Goal: Navigation & Orientation: Find specific page/section

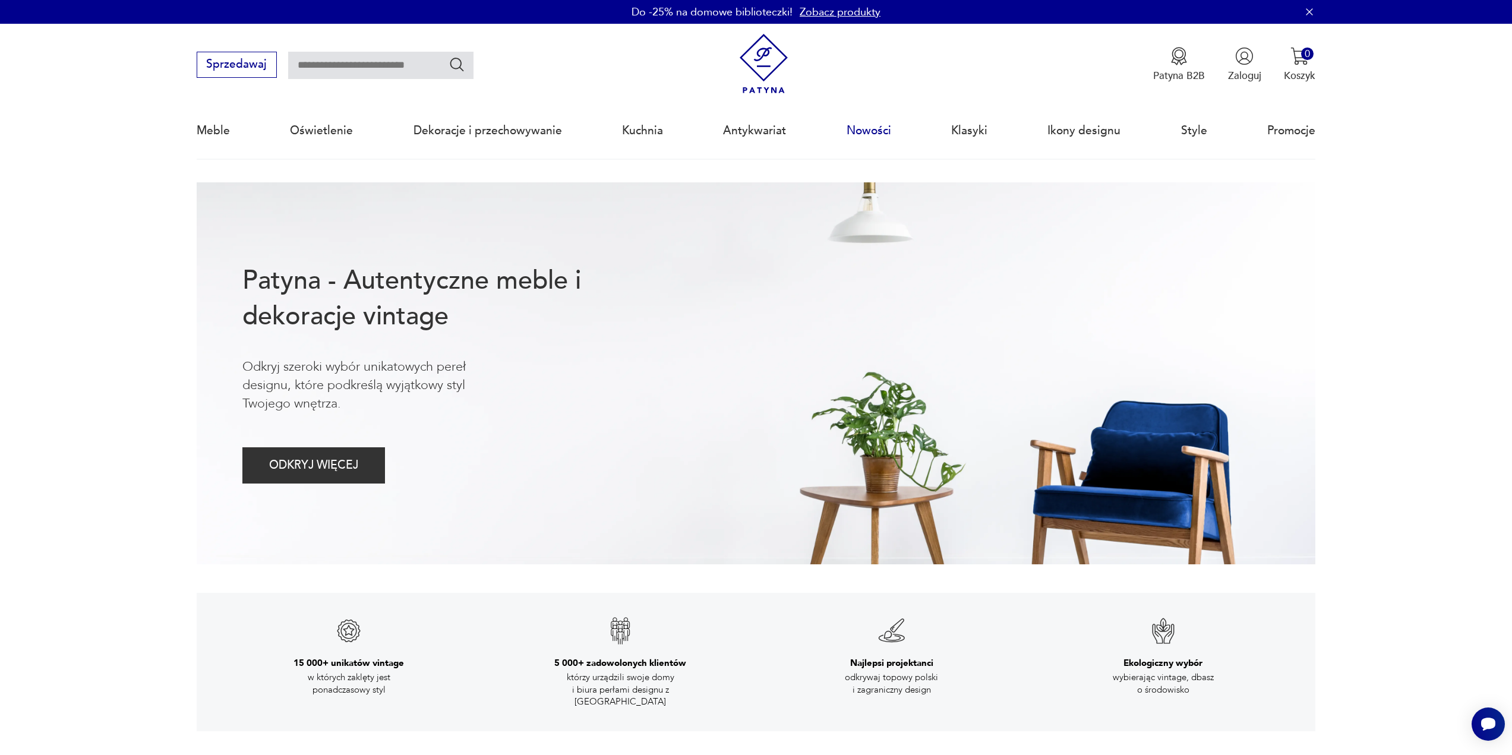
click at [863, 135] on link "Nowości" at bounding box center [869, 130] width 45 height 55
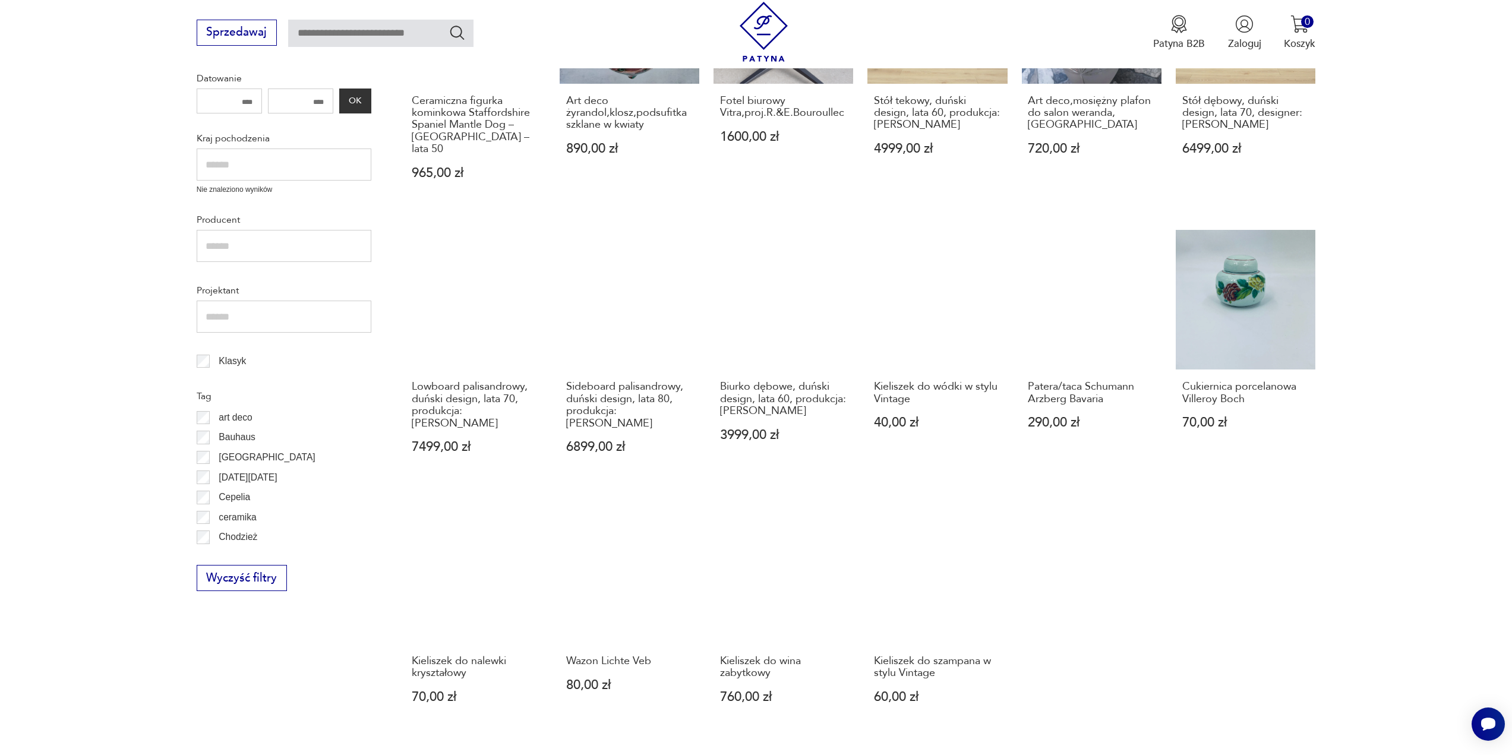
scroll to position [616, 0]
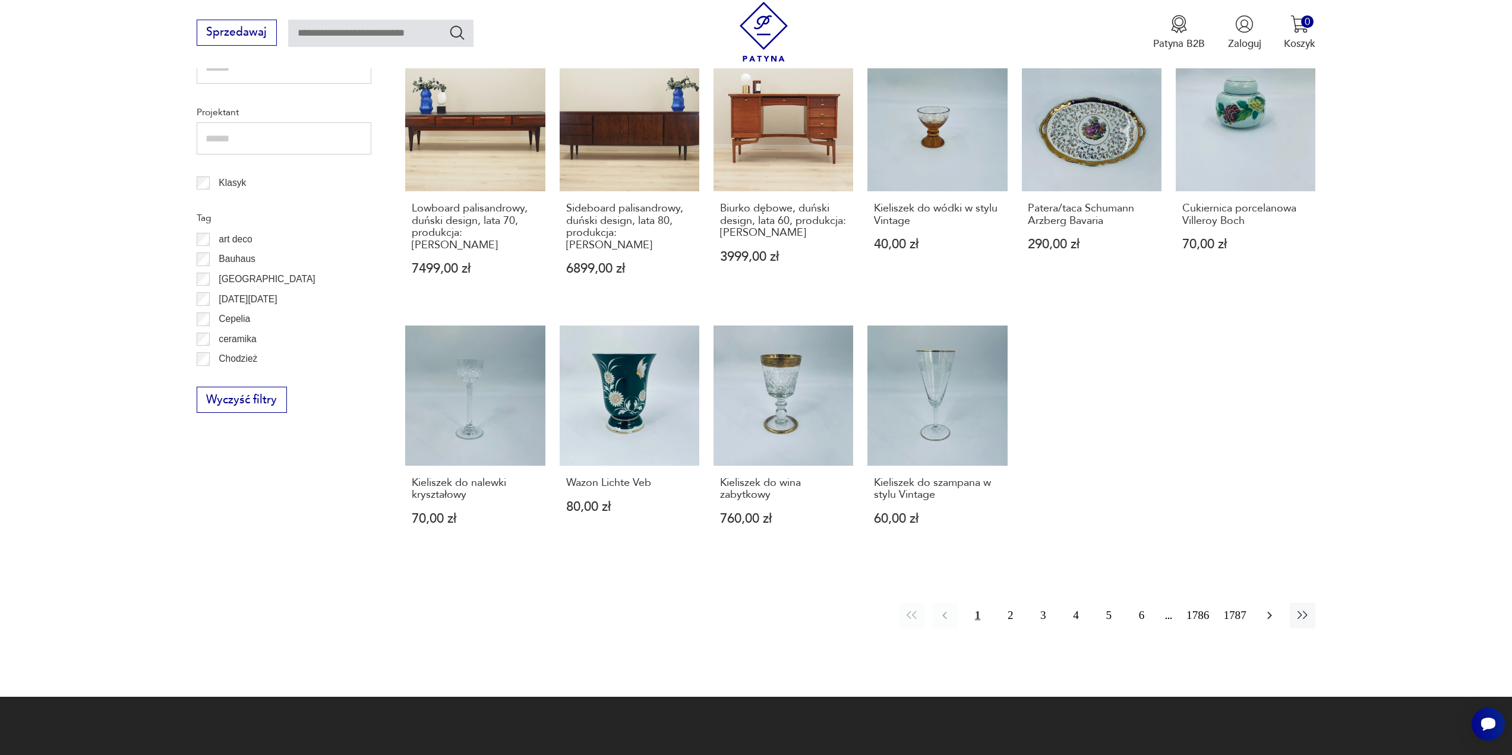
click at [1270, 608] on icon "button" at bounding box center [1269, 615] width 14 height 14
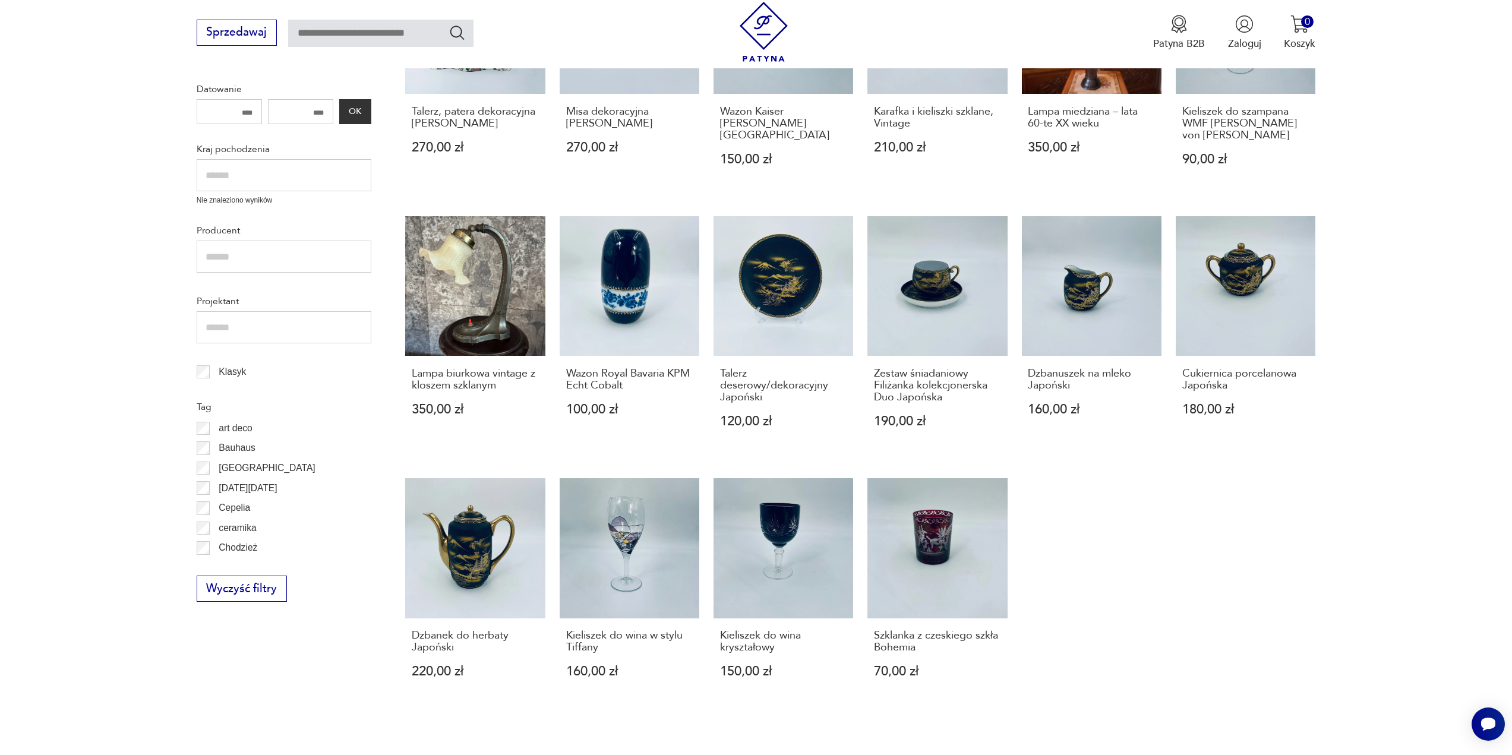
scroll to position [516, 0]
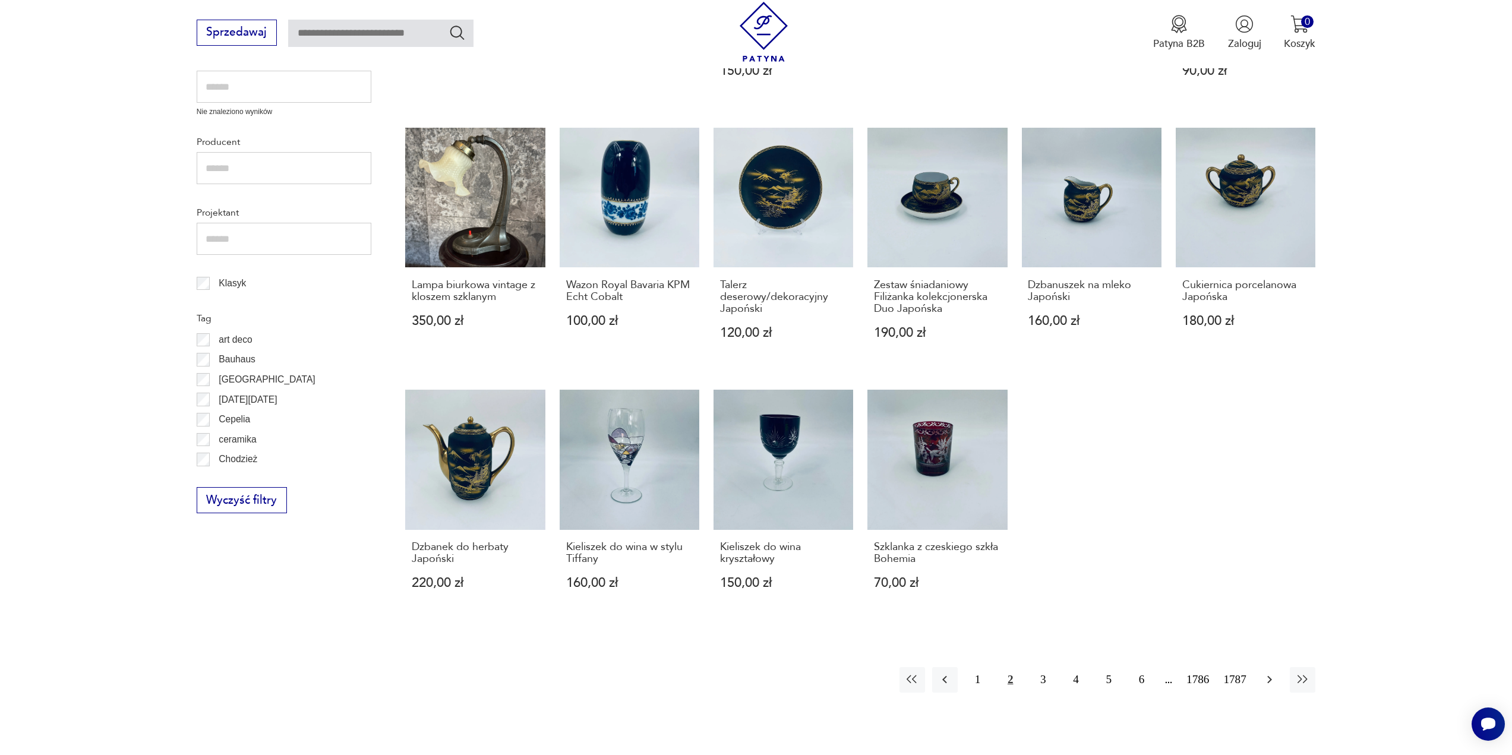
click at [1270, 681] on icon "button" at bounding box center [1270, 680] width 5 height 8
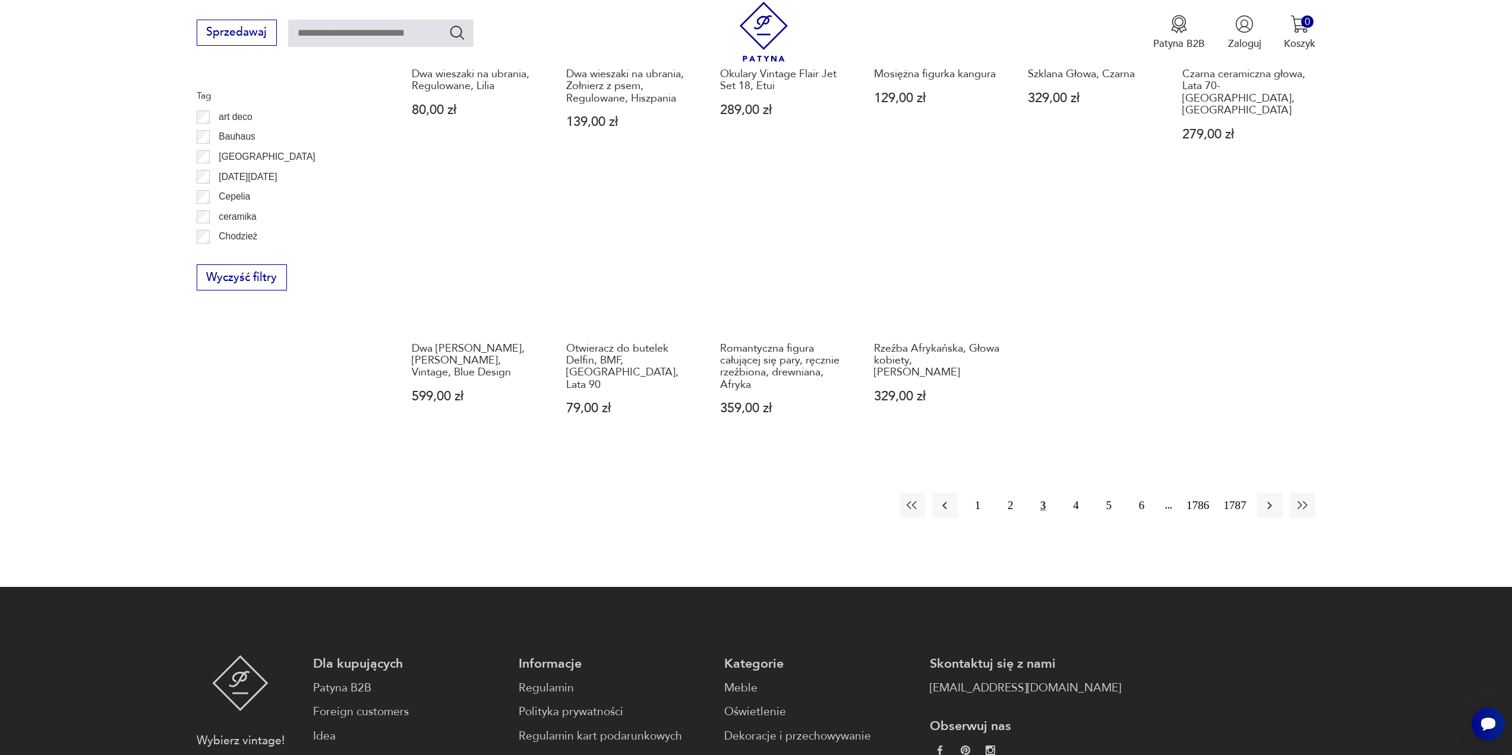
scroll to position [753, 0]
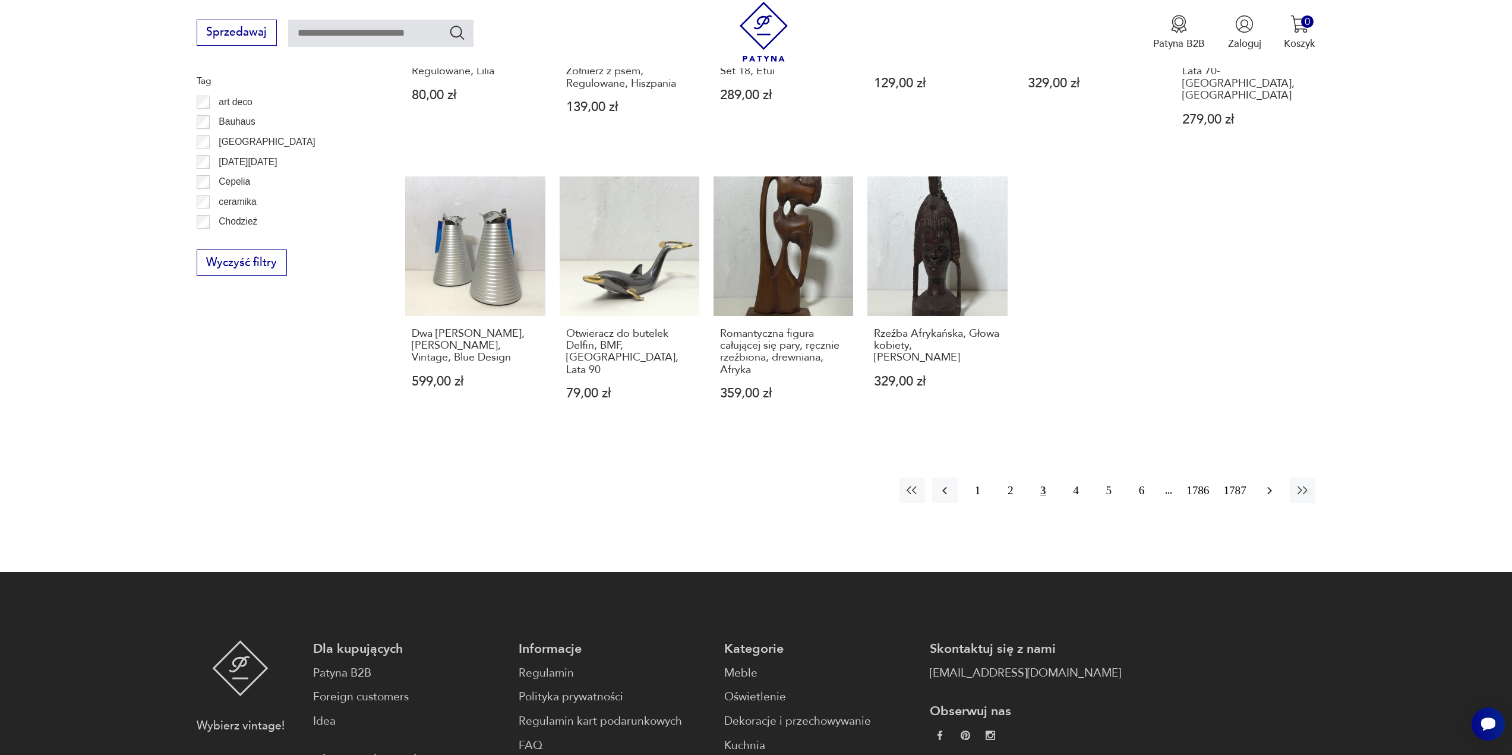
click at [1270, 484] on icon "button" at bounding box center [1269, 491] width 14 height 14
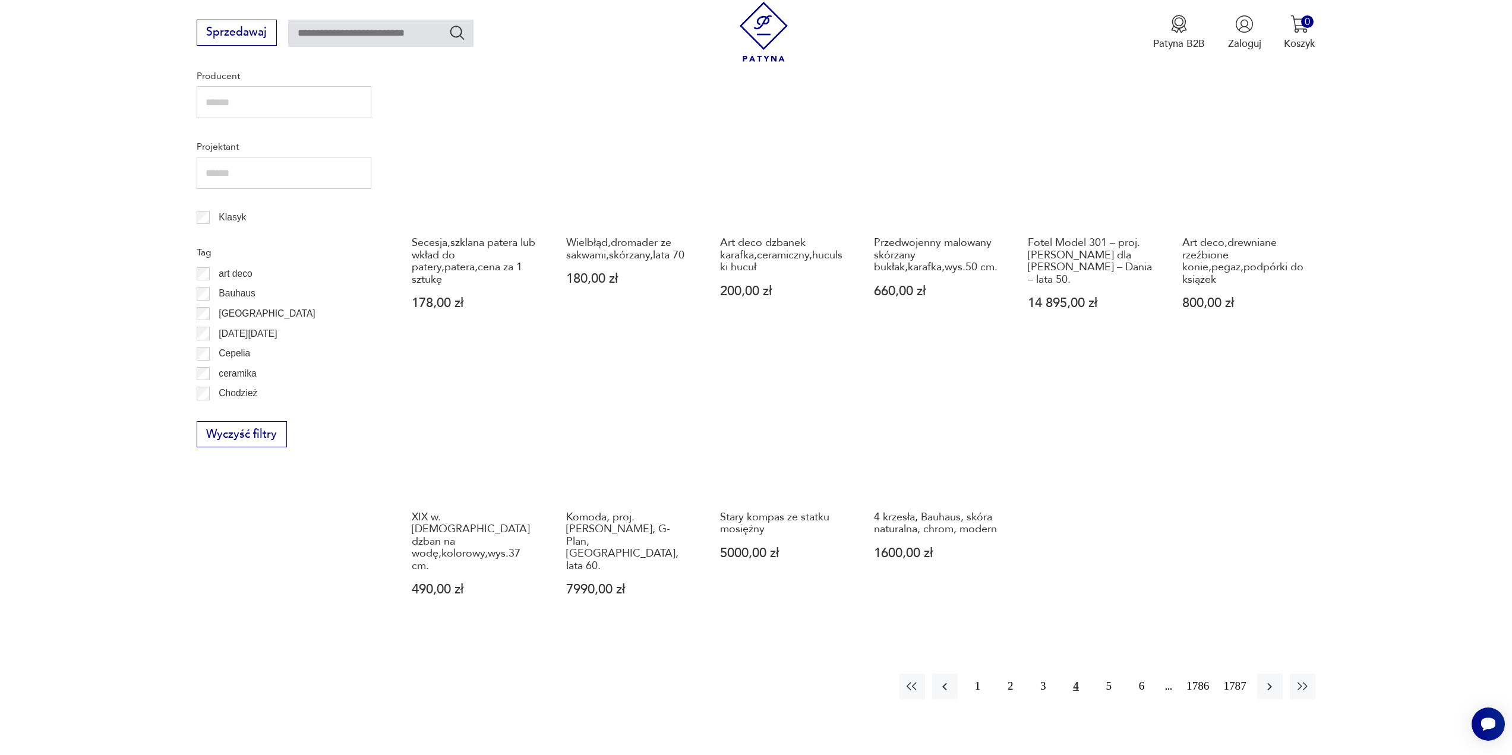
scroll to position [694, 0]
